Goal: Complete application form

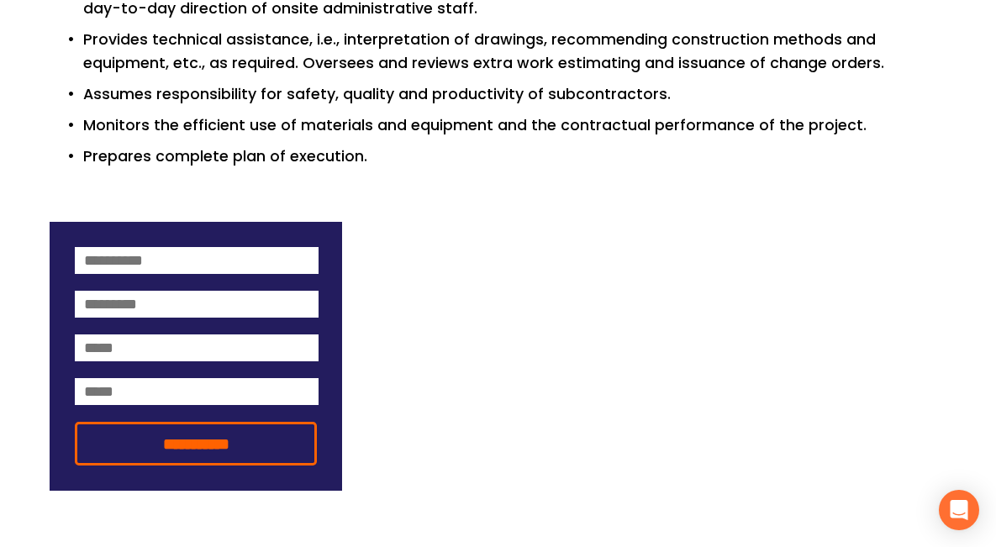
scroll to position [1147, 0]
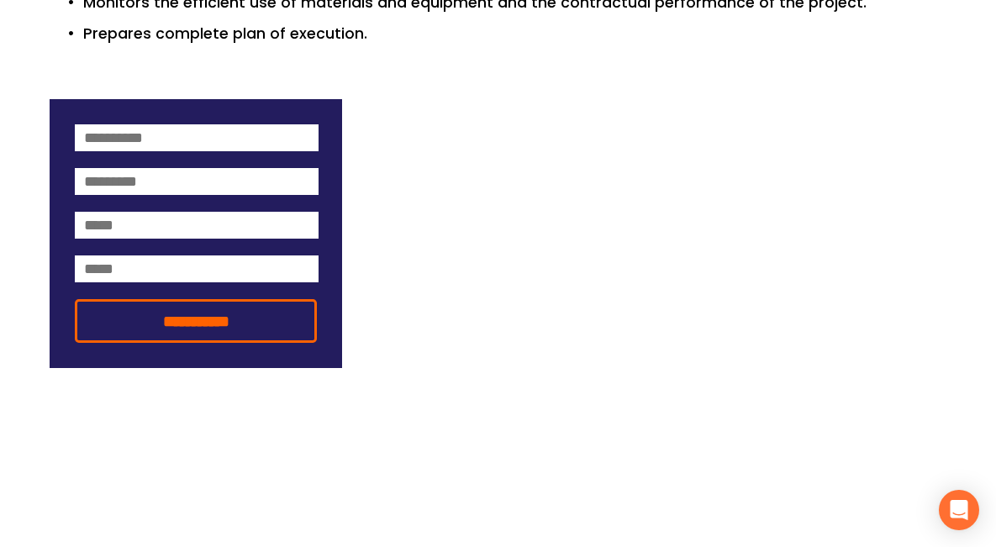
click at [160, 139] on form "**********" at bounding box center [196, 233] width 292 height 269
drag, startPoint x: 175, startPoint y: 126, endPoint x: 263, endPoint y: 113, distance: 89.1
click at [176, 126] on input at bounding box center [197, 137] width 244 height 27
click at [263, 168] on input at bounding box center [197, 181] width 244 height 27
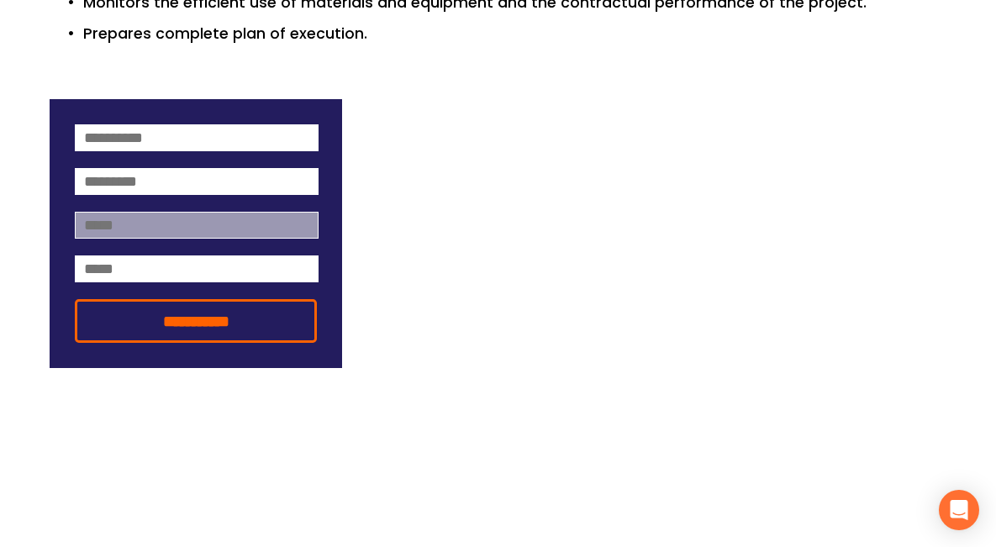
click at [112, 212] on input "email" at bounding box center [197, 225] width 244 height 27
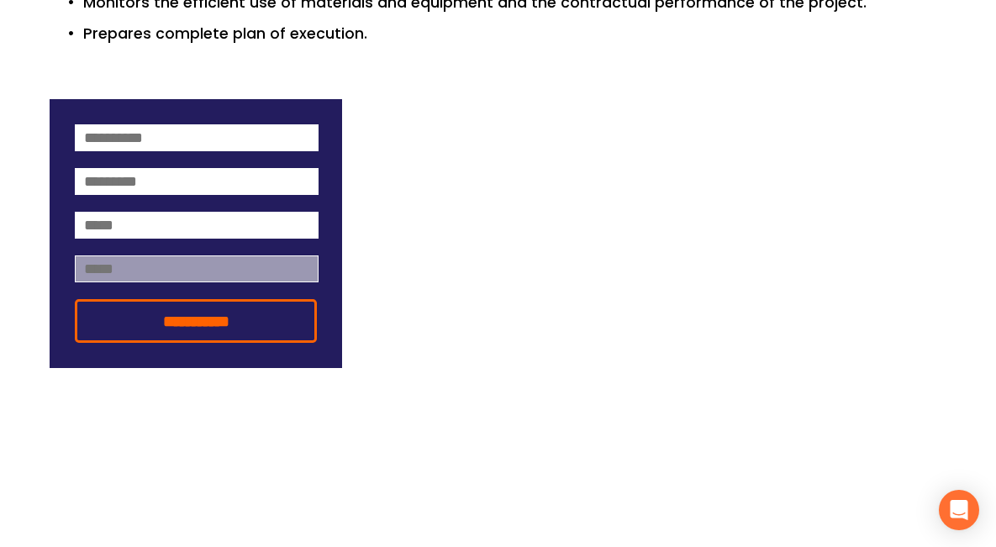
click at [293, 255] on input at bounding box center [197, 268] width 244 height 27
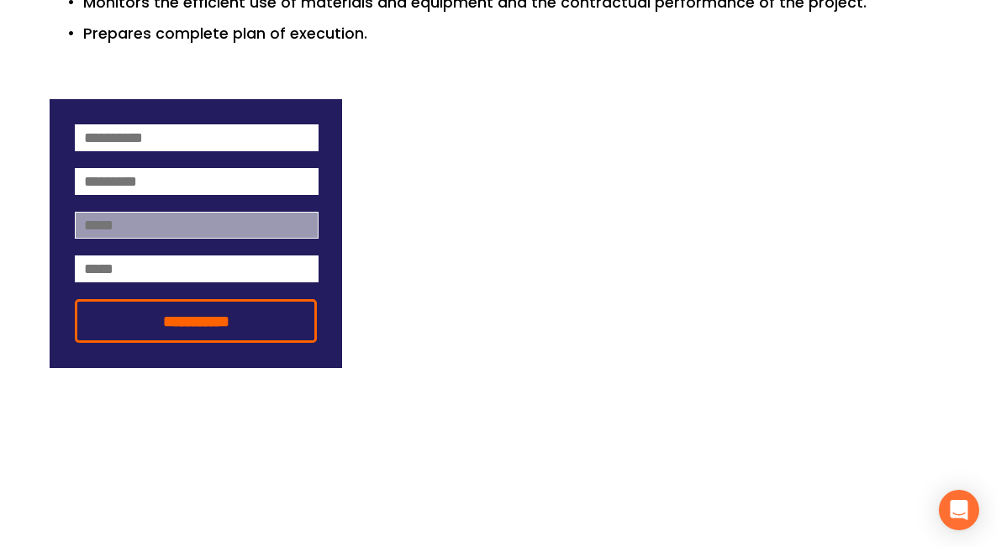
click at [160, 212] on input "email" at bounding box center [197, 225] width 244 height 27
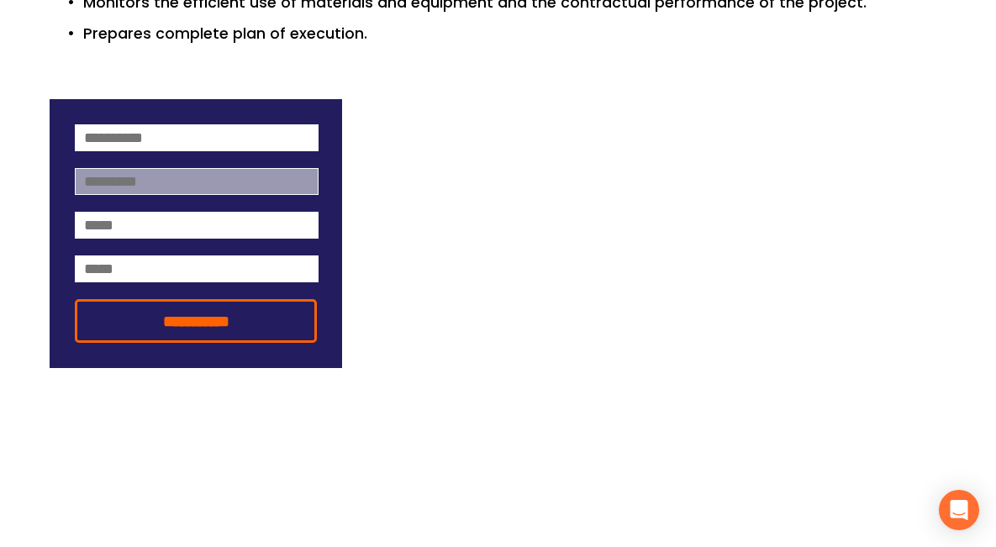
click at [226, 168] on input at bounding box center [197, 181] width 244 height 27
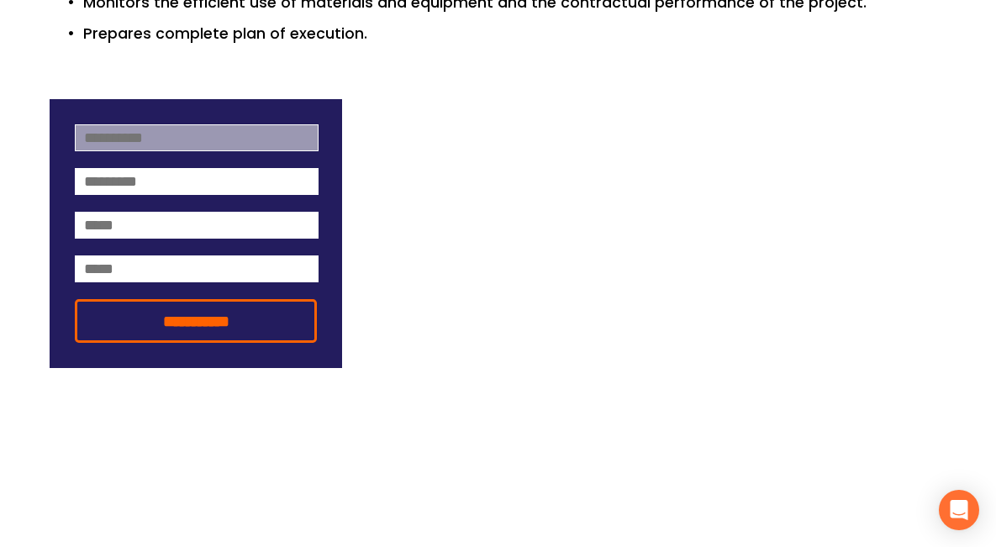
click at [207, 124] on input at bounding box center [197, 137] width 244 height 27
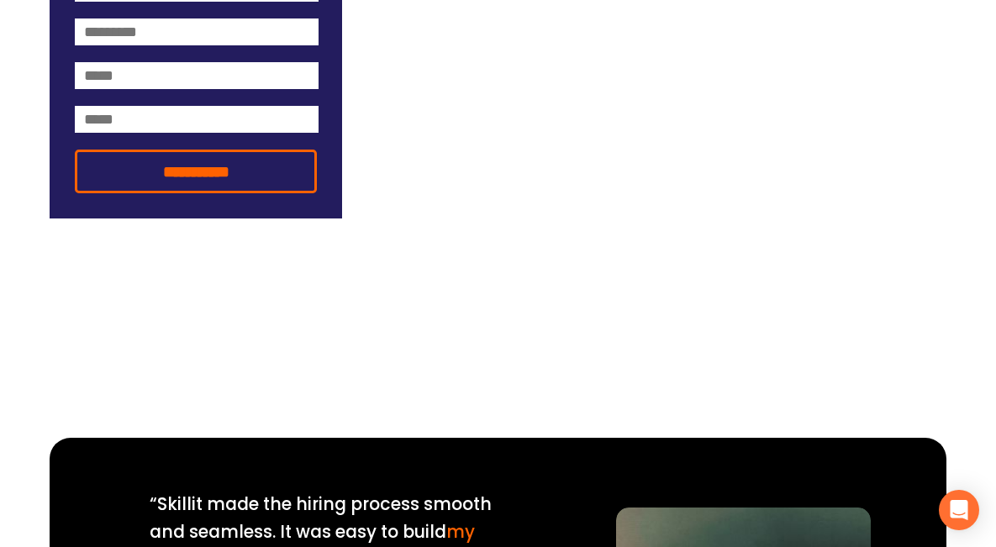
scroll to position [1146, 0]
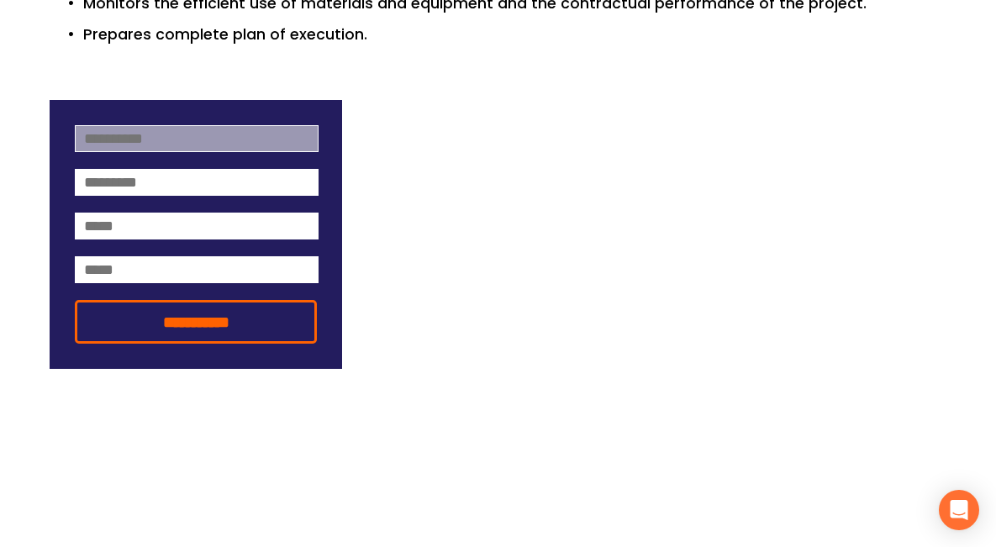
click at [183, 125] on input at bounding box center [197, 138] width 244 height 27
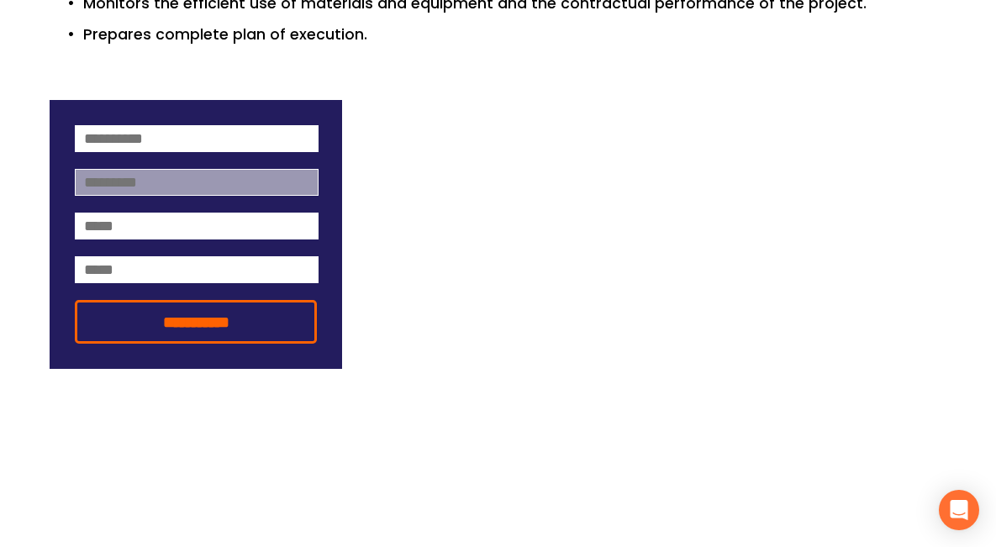
click at [295, 169] on input at bounding box center [197, 182] width 244 height 27
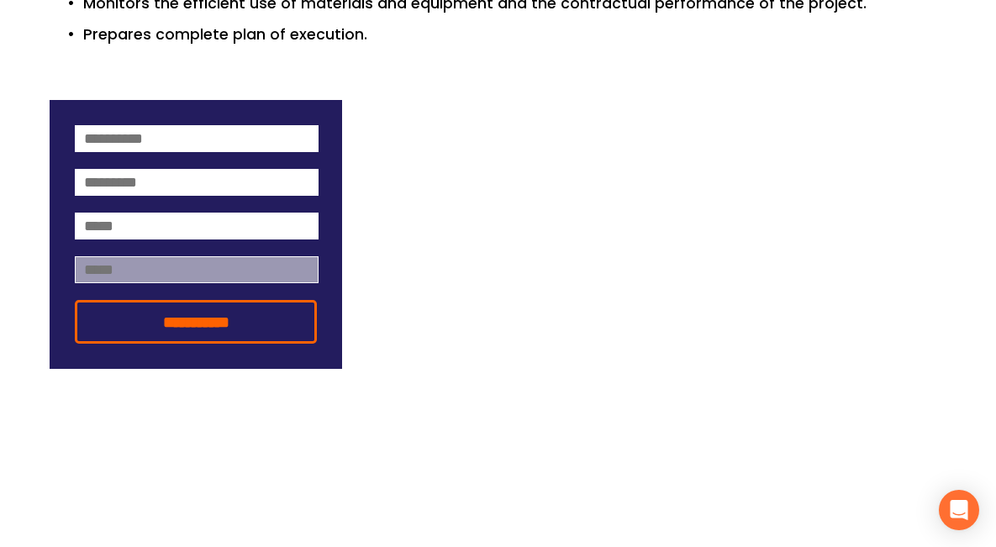
click at [303, 256] on input at bounding box center [197, 269] width 244 height 27
drag, startPoint x: 176, startPoint y: 171, endPoint x: 263, endPoint y: 171, distance: 86.6
click at [177, 213] on input "email" at bounding box center [197, 226] width 244 height 27
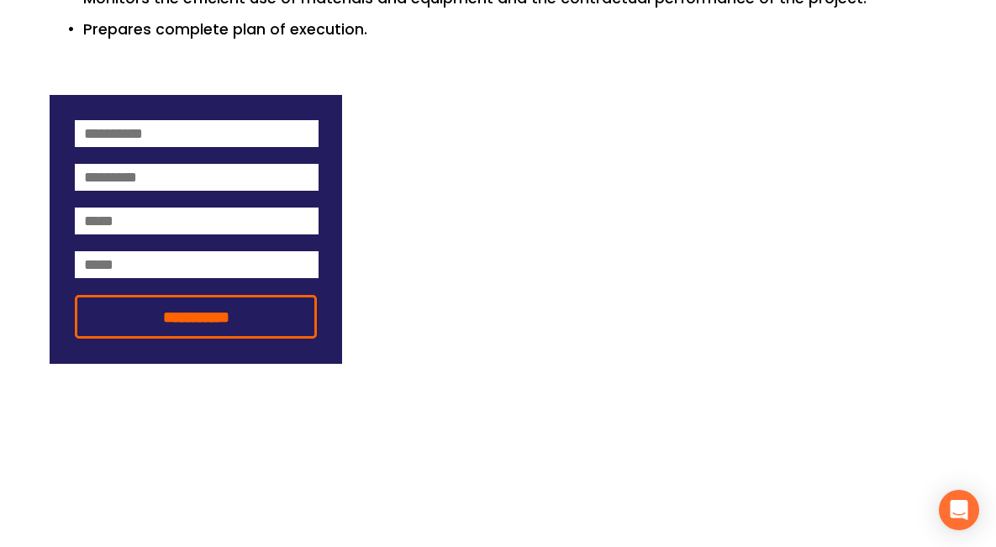
scroll to position [1179, 0]
